Goal: Transaction & Acquisition: Purchase product/service

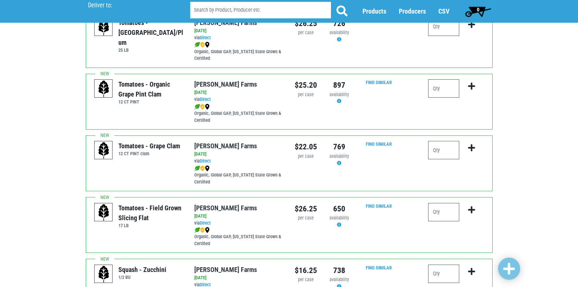
scroll to position [328, 0]
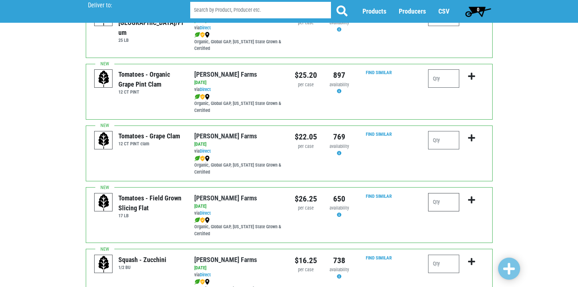
click at [440, 201] on input "number" at bounding box center [443, 202] width 31 height 18
type input "2"
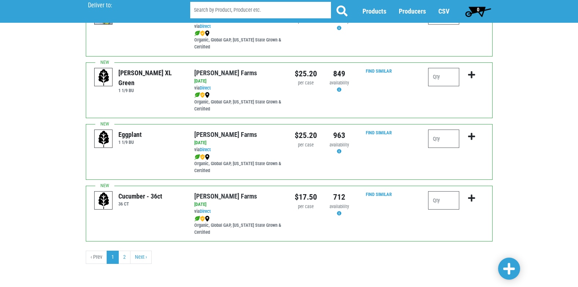
scroll to position [1071, 0]
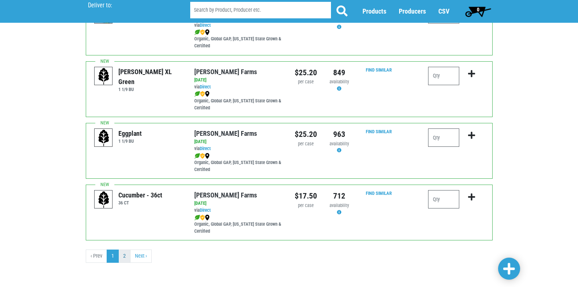
type input "0"
click at [128, 256] on link "2" at bounding box center [124, 255] width 12 height 13
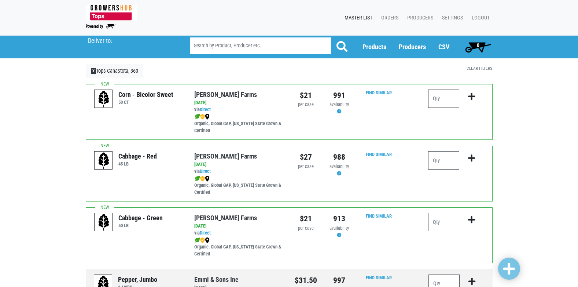
click at [447, 99] on input "number" at bounding box center [443, 98] width 31 height 18
type input "10"
click at [474, 96] on icon "submit" at bounding box center [471, 96] width 7 height 8
click at [474, 97] on icon "submit" at bounding box center [471, 96] width 7 height 8
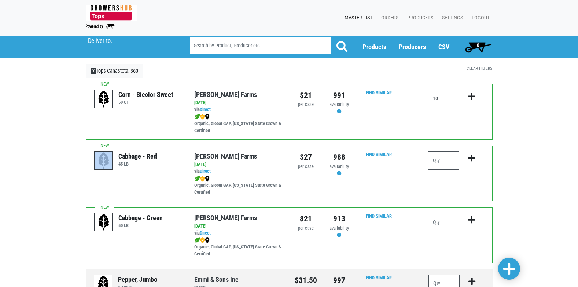
drag, startPoint x: 512, startPoint y: 103, endPoint x: 469, endPoint y: 96, distance: 44.2
click at [469, 96] on icon "submit" at bounding box center [471, 96] width 7 height 8
click at [469, 95] on icon "submit" at bounding box center [471, 96] width 7 height 8
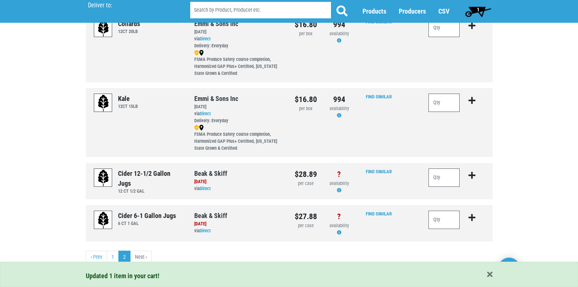
scroll to position [406, 0]
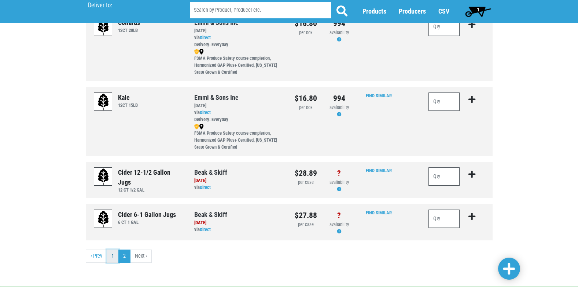
click at [111, 255] on link "1" at bounding box center [113, 255] width 12 height 13
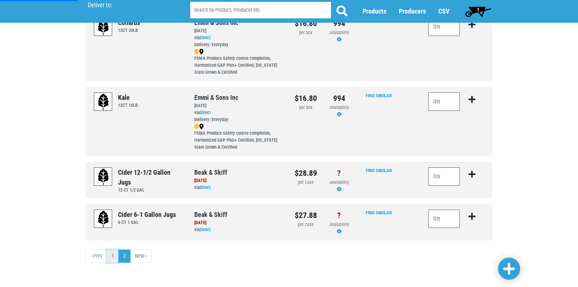
click at [111, 260] on link "1" at bounding box center [113, 255] width 12 height 13
click at [94, 255] on link "‹ Prev" at bounding box center [96, 255] width 21 height 13
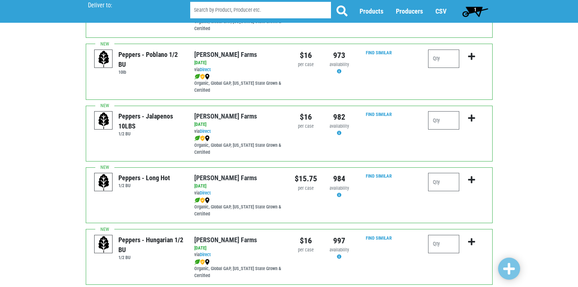
scroll to position [807, 0]
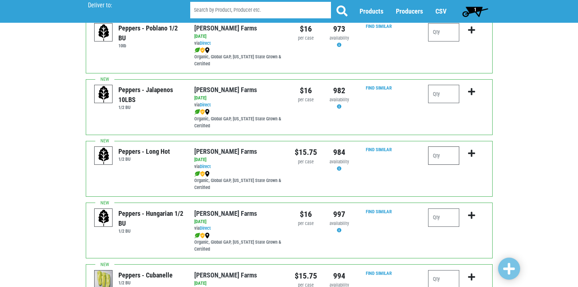
click at [441, 161] on input "number" at bounding box center [443, 155] width 31 height 18
type input "2"
click at [441, 157] on input "2" at bounding box center [443, 155] width 31 height 18
type input "1"
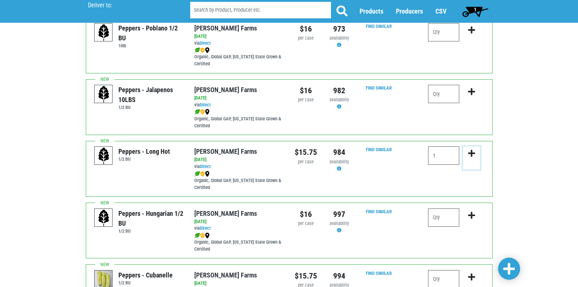
click at [469, 154] on icon "submit" at bounding box center [471, 153] width 7 height 8
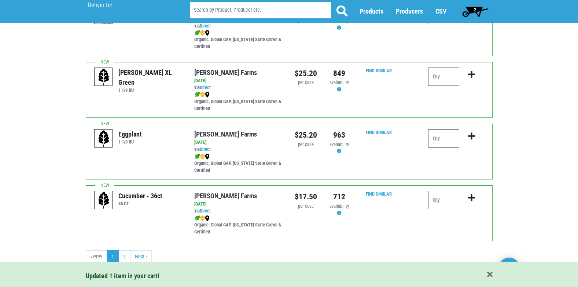
scroll to position [1071, 0]
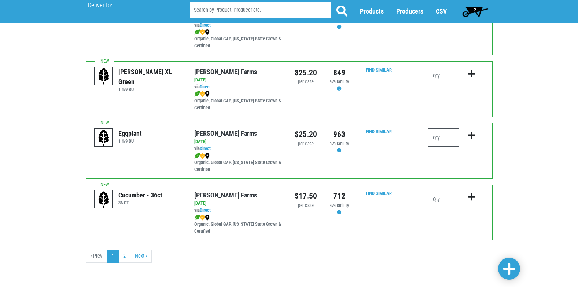
click at [478, 7] on span "2" at bounding box center [475, 11] width 33 height 15
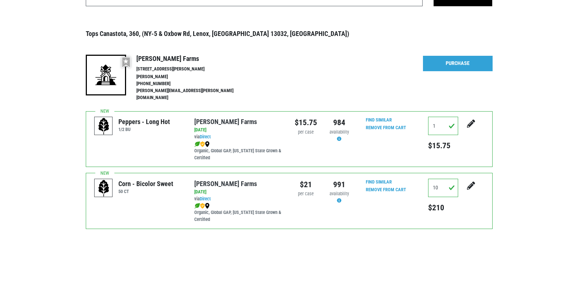
scroll to position [60, 0]
click at [460, 60] on link "Purchase" at bounding box center [458, 62] width 70 height 15
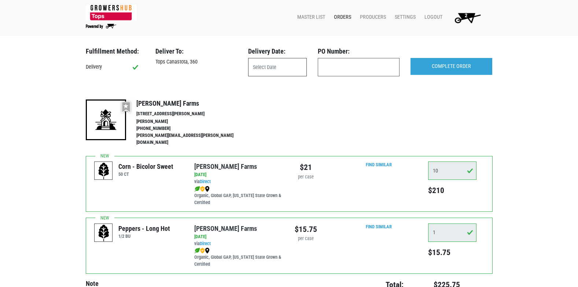
click at [302, 66] on input "text" at bounding box center [277, 67] width 59 height 18
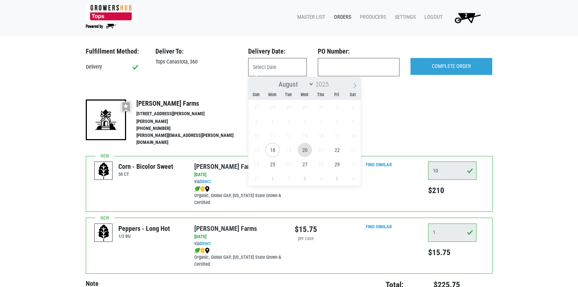
click at [308, 151] on span "20" at bounding box center [305, 150] width 14 height 14
type input "2025-08-20"
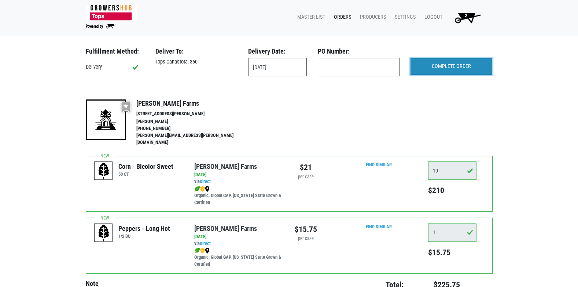
click at [456, 67] on input "COMPLETE ORDER" at bounding box center [452, 66] width 82 height 17
